Goal: Communication & Community: Ask a question

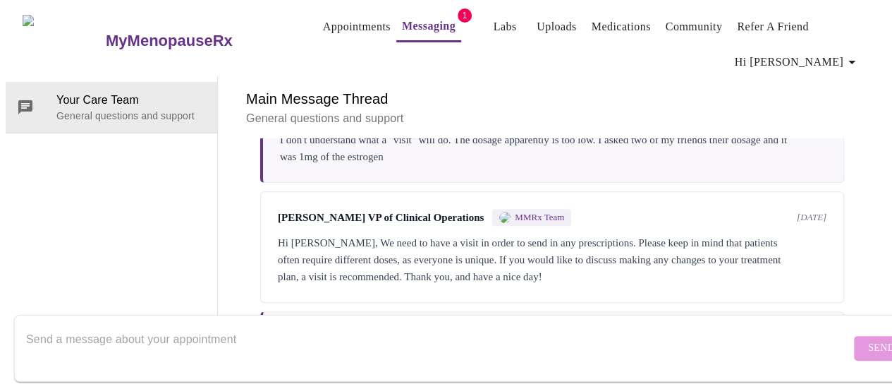
scroll to position [59, 0]
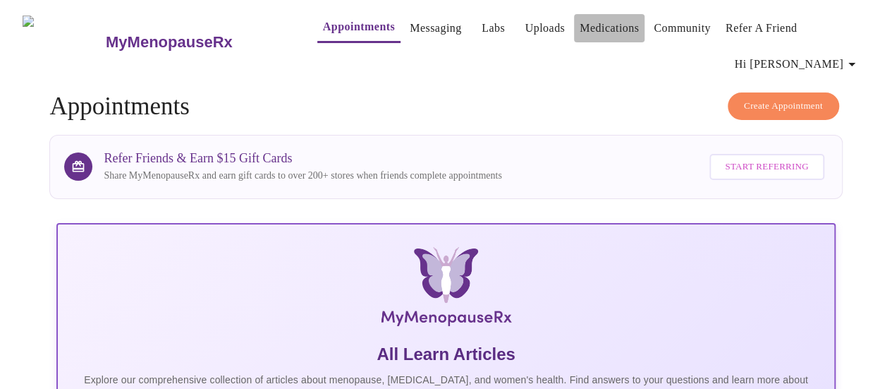
click at [591, 34] on link "Medications" at bounding box center [609, 28] width 59 height 20
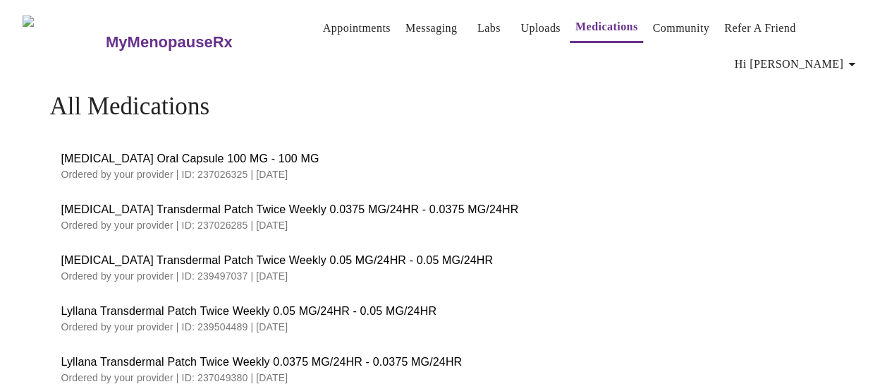
click at [337, 27] on link "Appointments" at bounding box center [357, 28] width 68 height 20
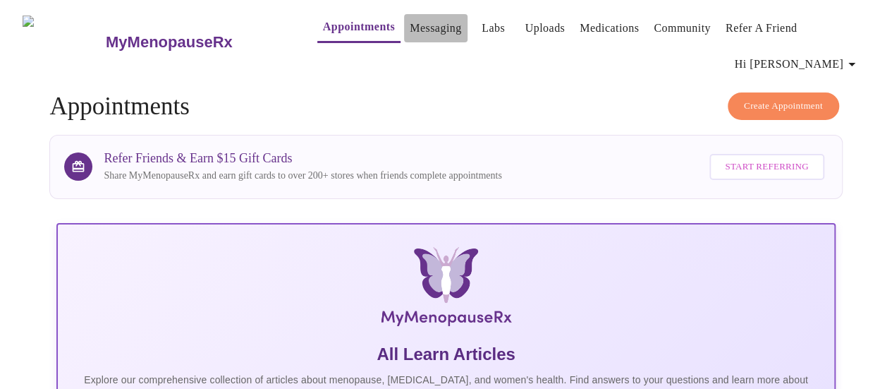
click at [410, 27] on link "Messaging" at bounding box center [435, 28] width 51 height 20
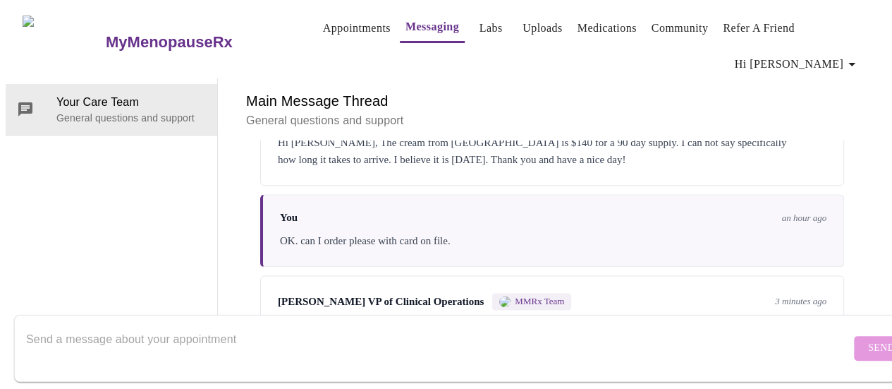
scroll to position [976, 0]
drag, startPoint x: 413, startPoint y: 248, endPoint x: 575, endPoint y: 256, distance: 163.1
click at [575, 318] on div "Hi [PERSON_NAME], You will need to visit [URL][DOMAIN_NAME] to order. Thank you…" at bounding box center [552, 326] width 549 height 17
copy div "[URL][DOMAIN_NAME]"
click at [400, 325] on textarea "Send a message about your appointment" at bounding box center [438, 347] width 824 height 45
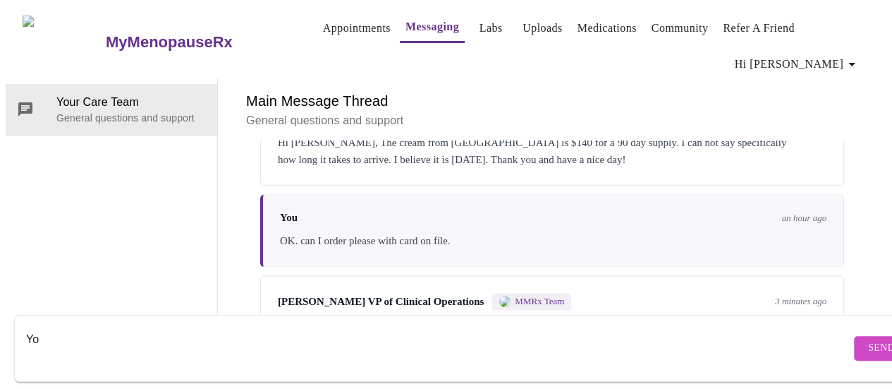
type textarea "Y"
type textarea "I went to that website"
click at [868, 341] on span "Send" at bounding box center [881, 348] width 27 height 18
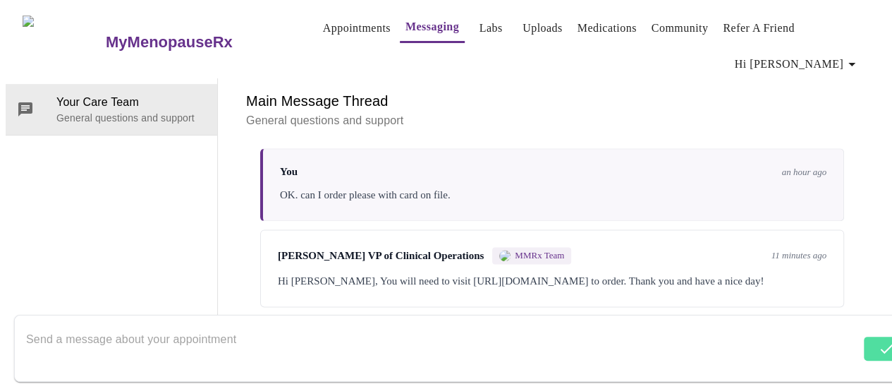
scroll to position [1060, 0]
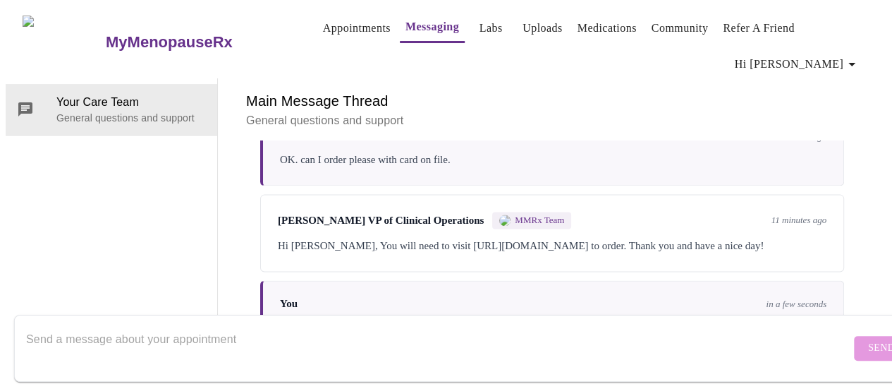
click at [278, 325] on textarea "Send a message about your appointment" at bounding box center [438, 347] width 824 height 45
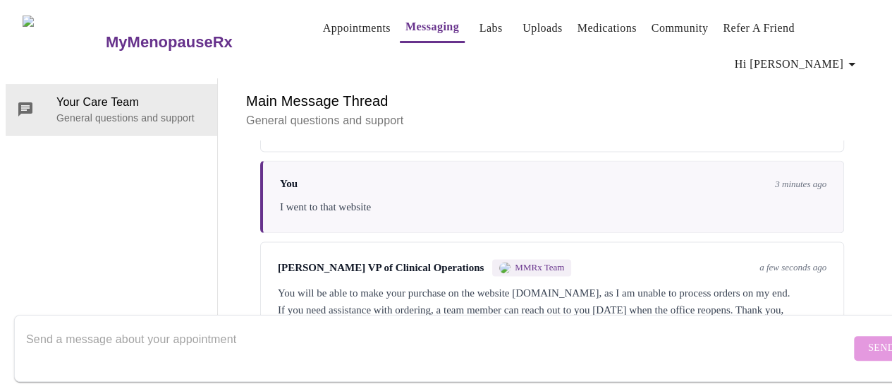
scroll to position [1182, 0]
